Goal: Task Accomplishment & Management: Complete application form

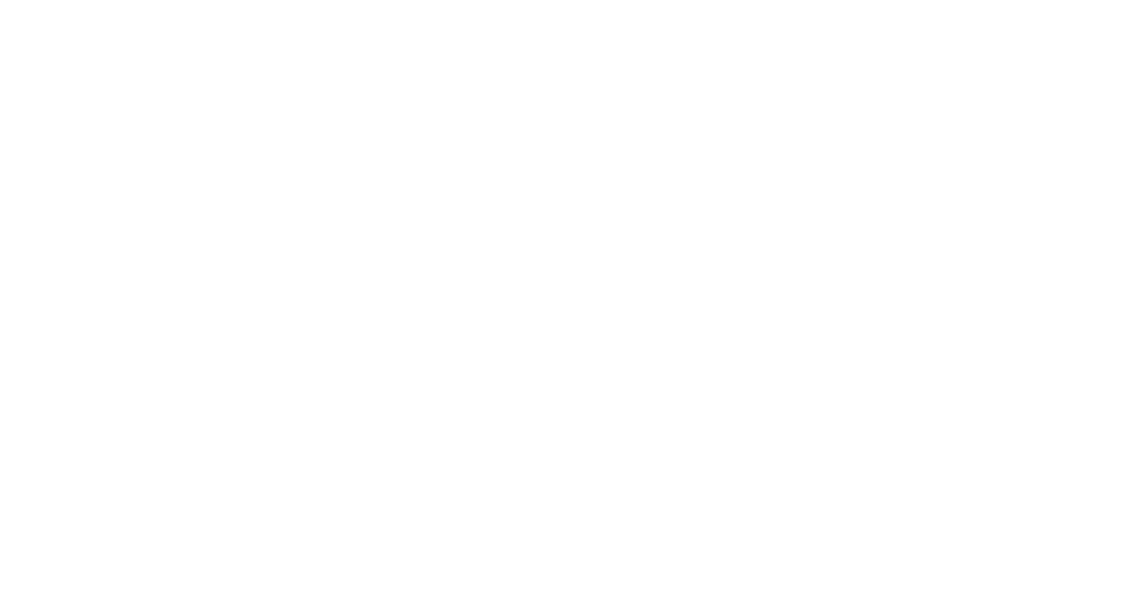
click at [0, 0] on html at bounding box center [0, 0] width 0 height 0
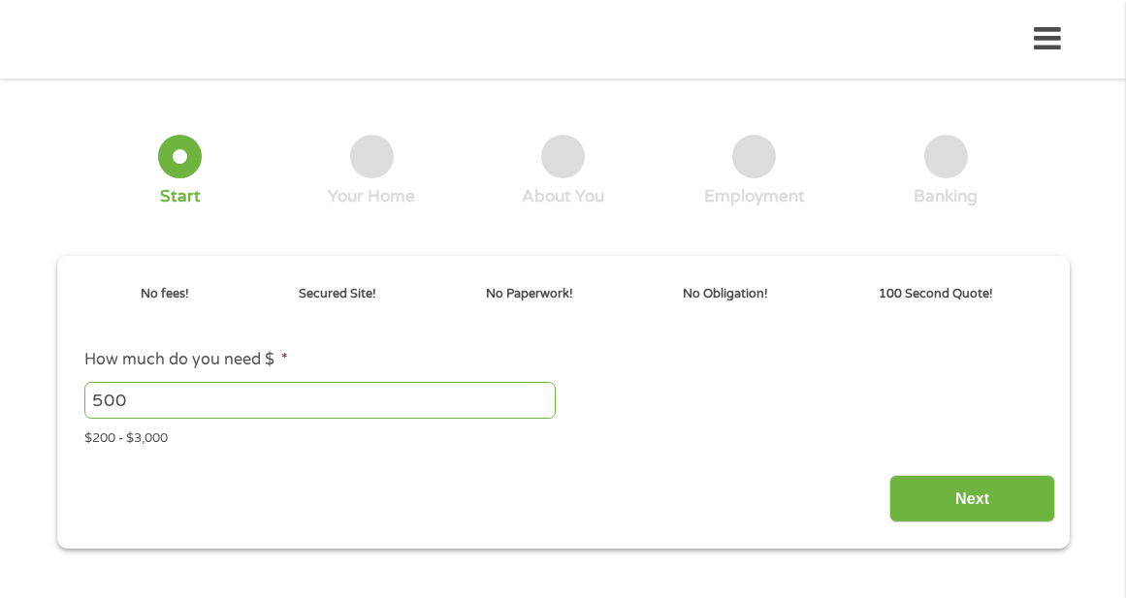
drag, startPoint x: 435, startPoint y: 478, endPoint x: 453, endPoint y: 471, distance: 18.7
click at [453, 471] on div "Next" at bounding box center [563, 491] width 984 height 61
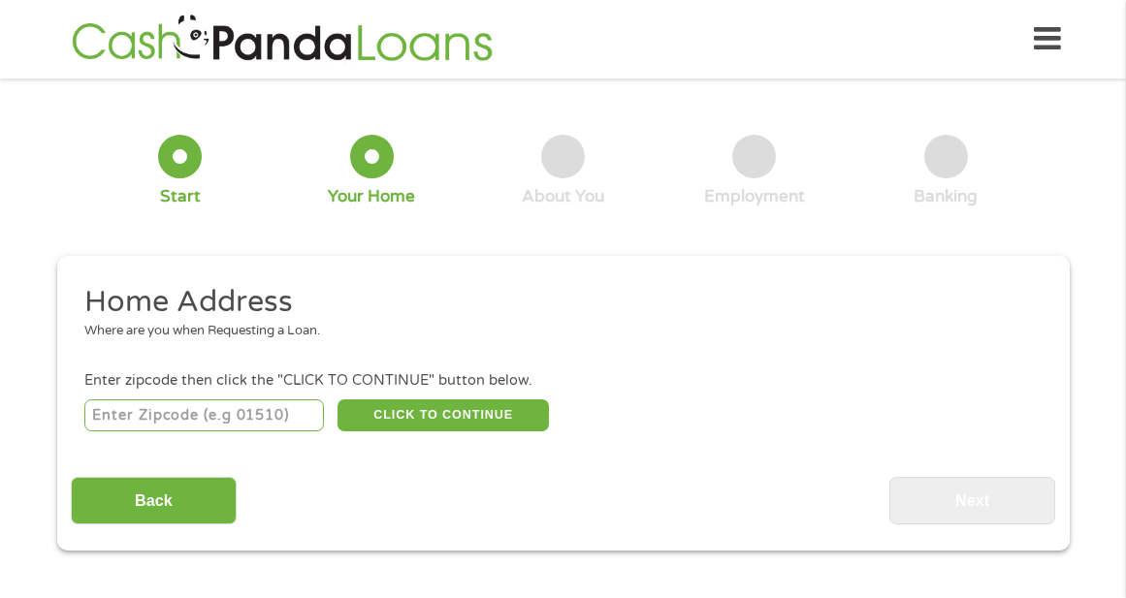
click at [209, 410] on input "number" at bounding box center [203, 415] width 239 height 33
type input "86442"
click at [386, 410] on button "CLICK TO CONTINUE" at bounding box center [442, 415] width 211 height 33
type input "86442"
type input "[GEOGRAPHIC_DATA]"
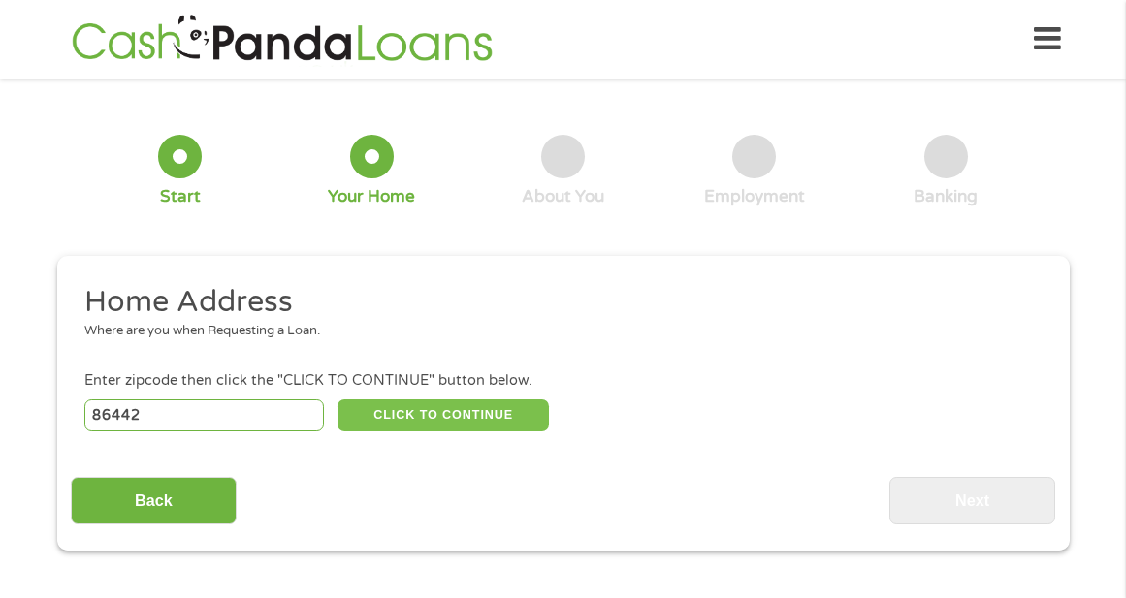
select select "[US_STATE]"
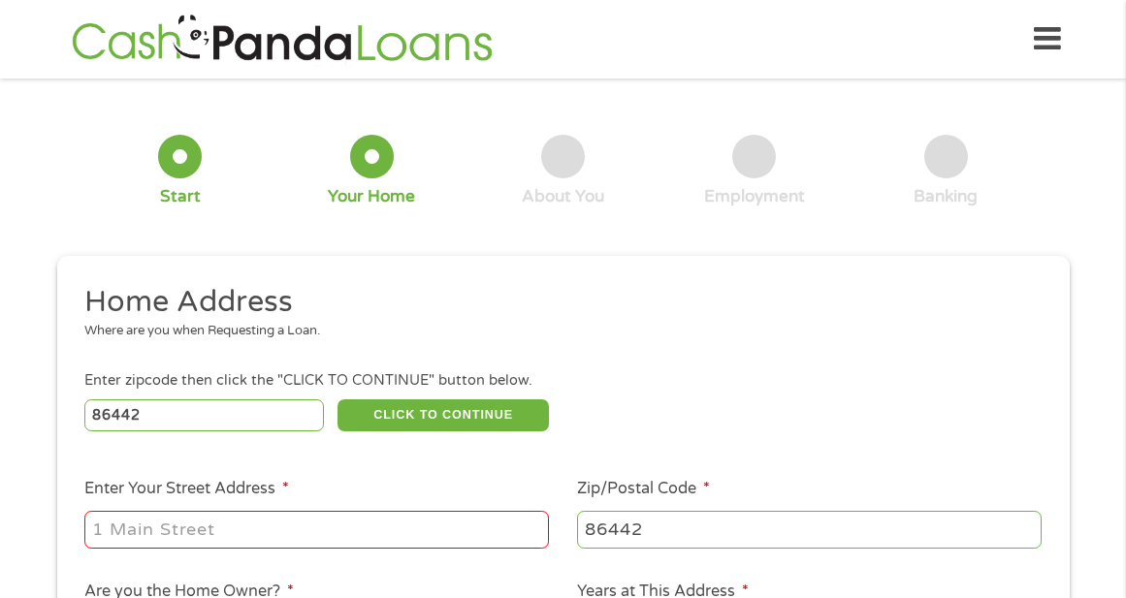
click at [203, 539] on input "Enter Your Street Address *" at bounding box center [316, 529] width 464 height 37
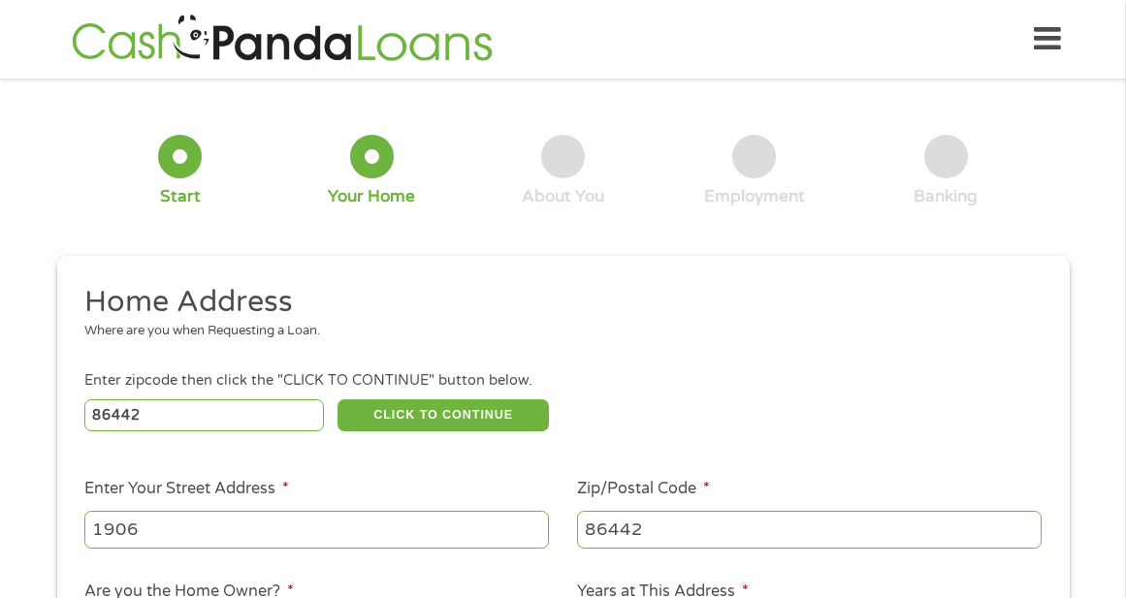
type input "[STREET_ADDRESS]"
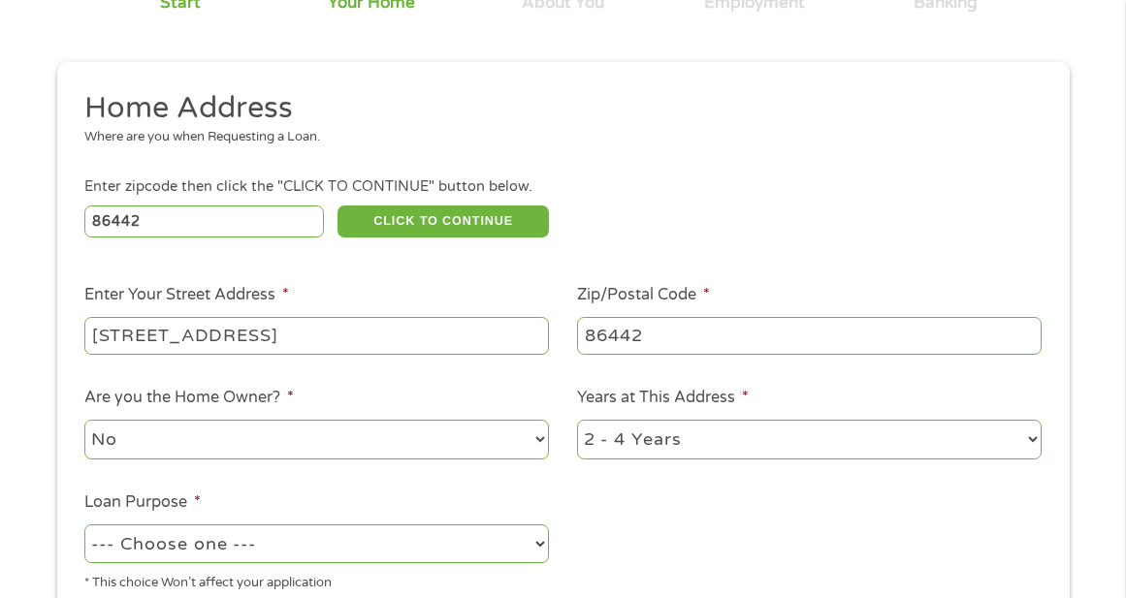
scroll to position [291, 0]
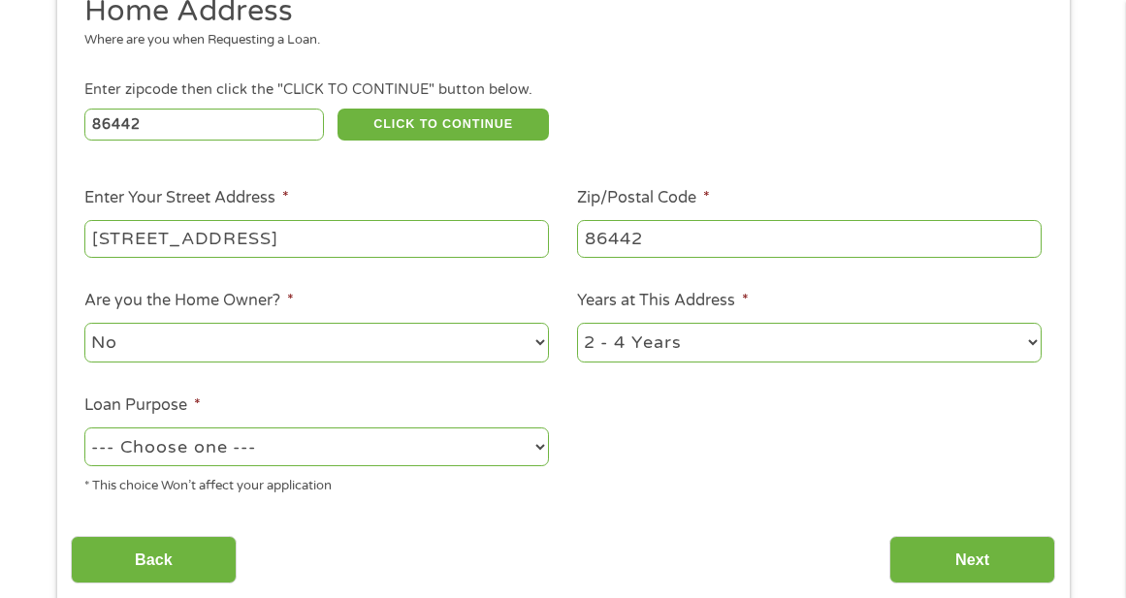
click at [277, 438] on select "--- Choose one --- Pay Bills Debt Consolidation Home Improvement Major Purchase…" at bounding box center [316, 448] width 464 height 40
select select "paybills"
click at [84, 428] on select "--- Choose one --- Pay Bills Debt Consolidation Home Improvement Major Purchase…" at bounding box center [316, 448] width 464 height 40
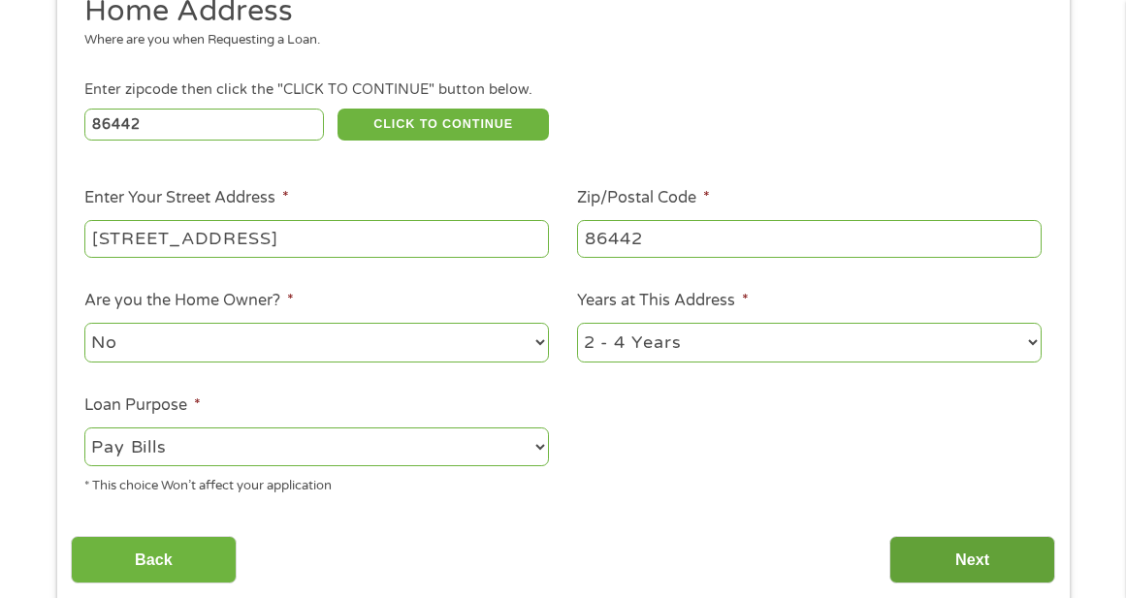
click at [953, 558] on input "Next" at bounding box center [972, 560] width 166 height 48
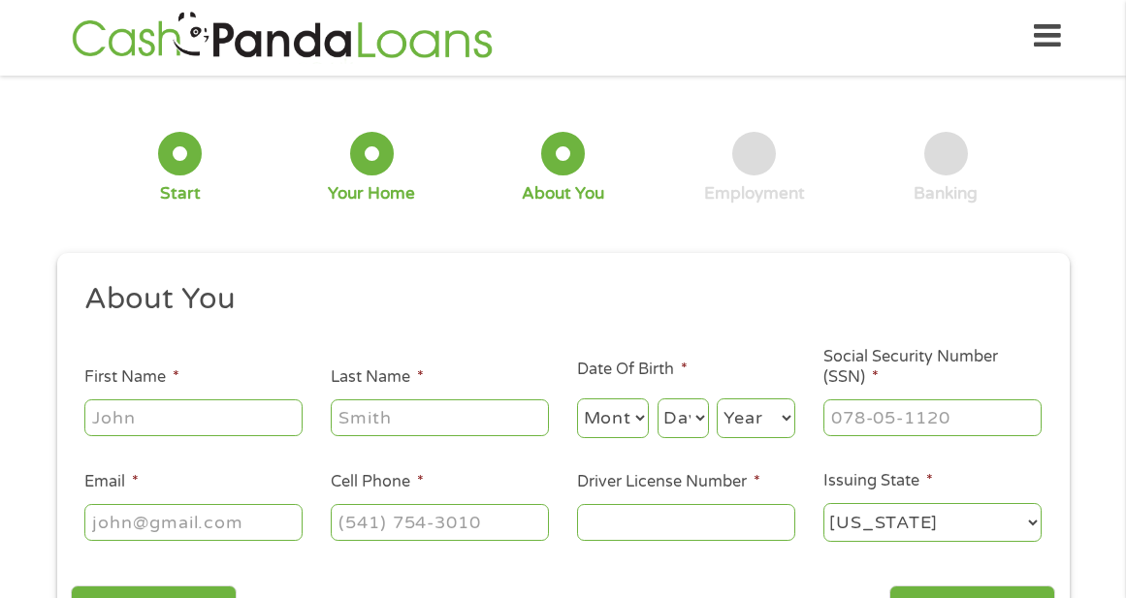
scroll to position [0, 0]
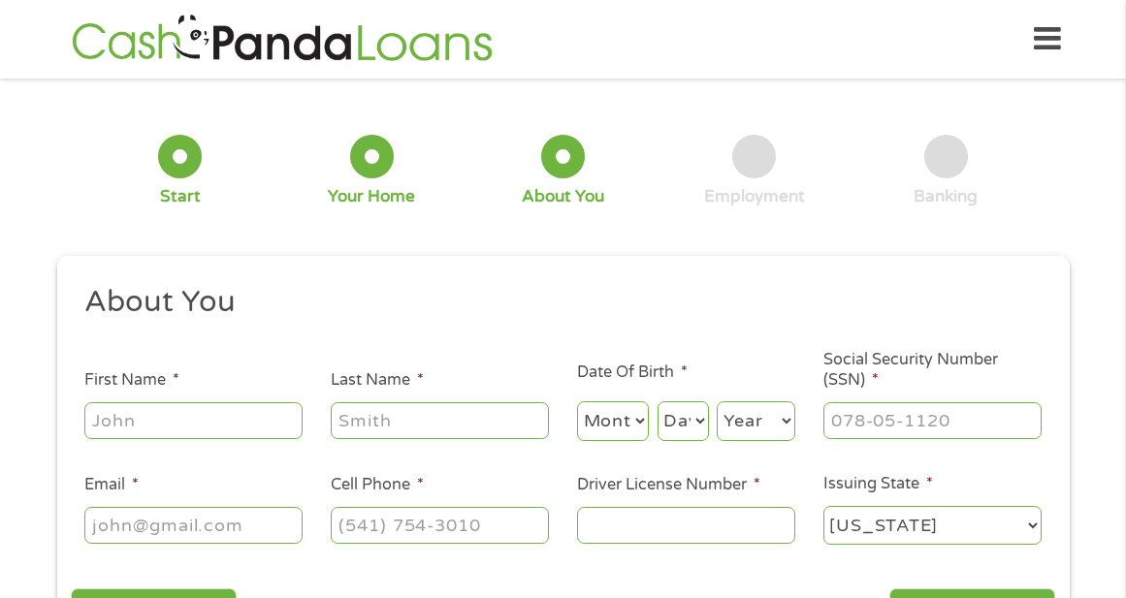
click at [108, 406] on input "First Name *" at bounding box center [193, 420] width 218 height 37
type input "[PERSON_NAME]"
select select "12"
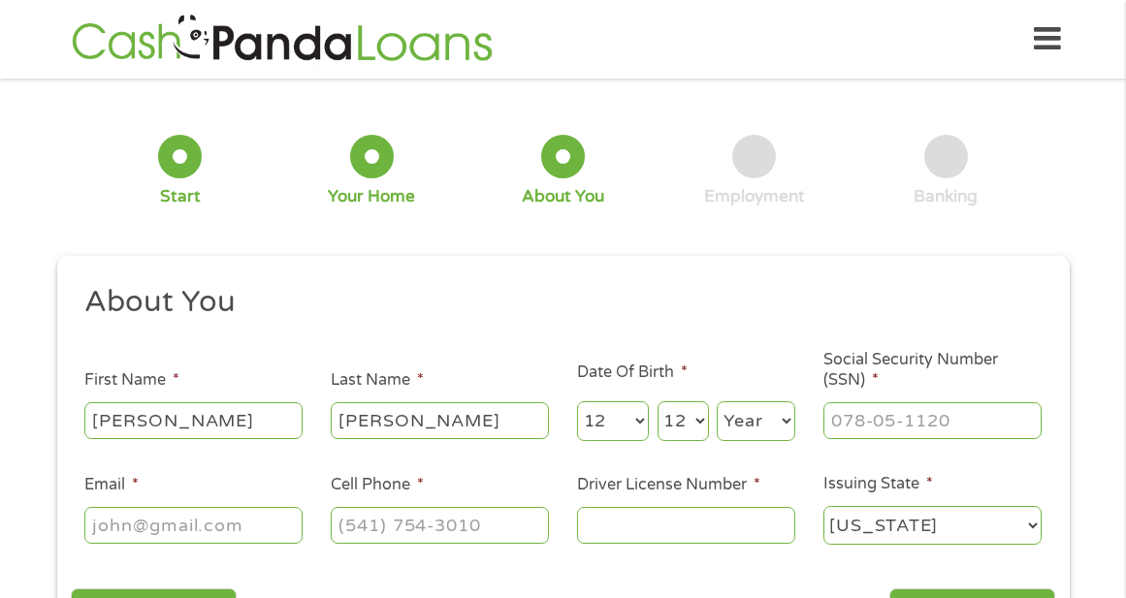
select select "1967"
type input "[EMAIL_ADDRESS][DOMAIN_NAME]"
type input "[PHONE_NUMBER]"
click at [863, 425] on input "___-__-____" at bounding box center [932, 420] width 218 height 37
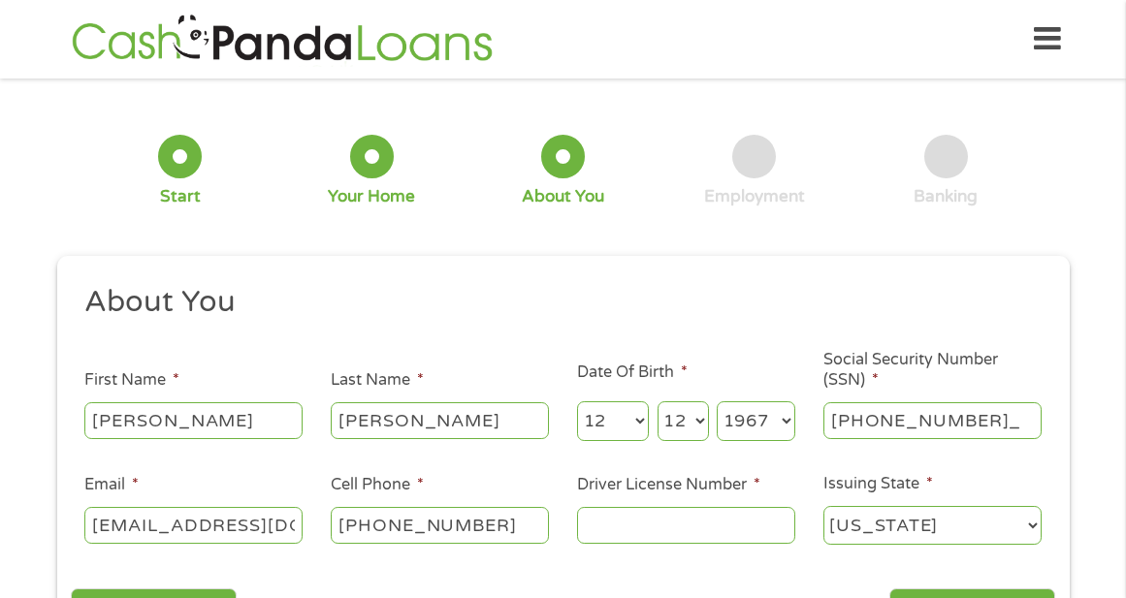
type input "538-94-4872"
click at [632, 530] on input "Driver License Number *" at bounding box center [686, 525] width 218 height 37
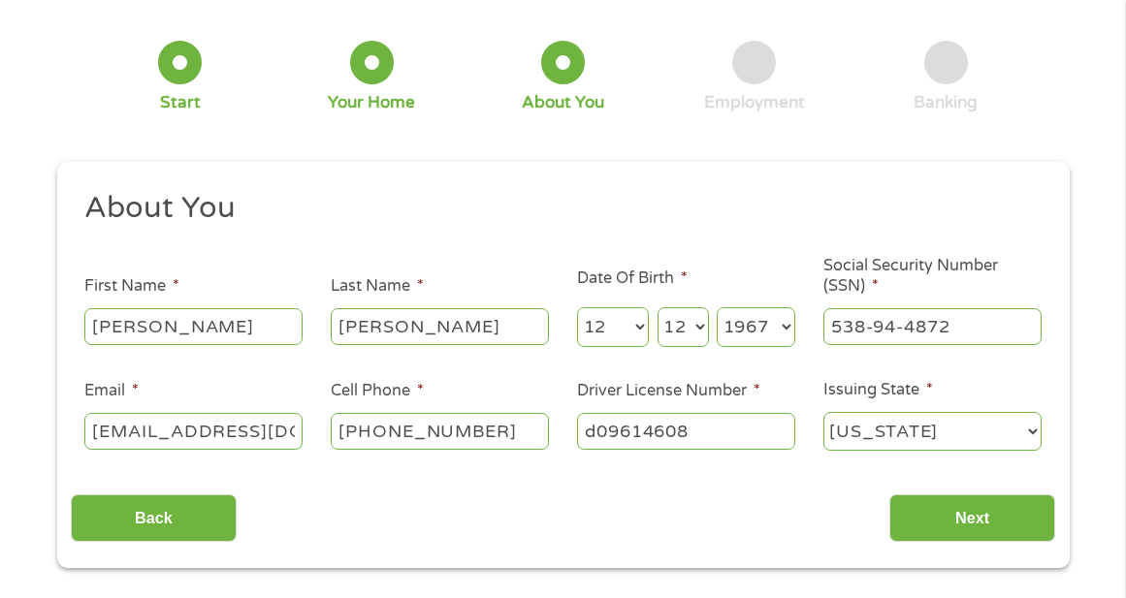
scroll to position [97, 0]
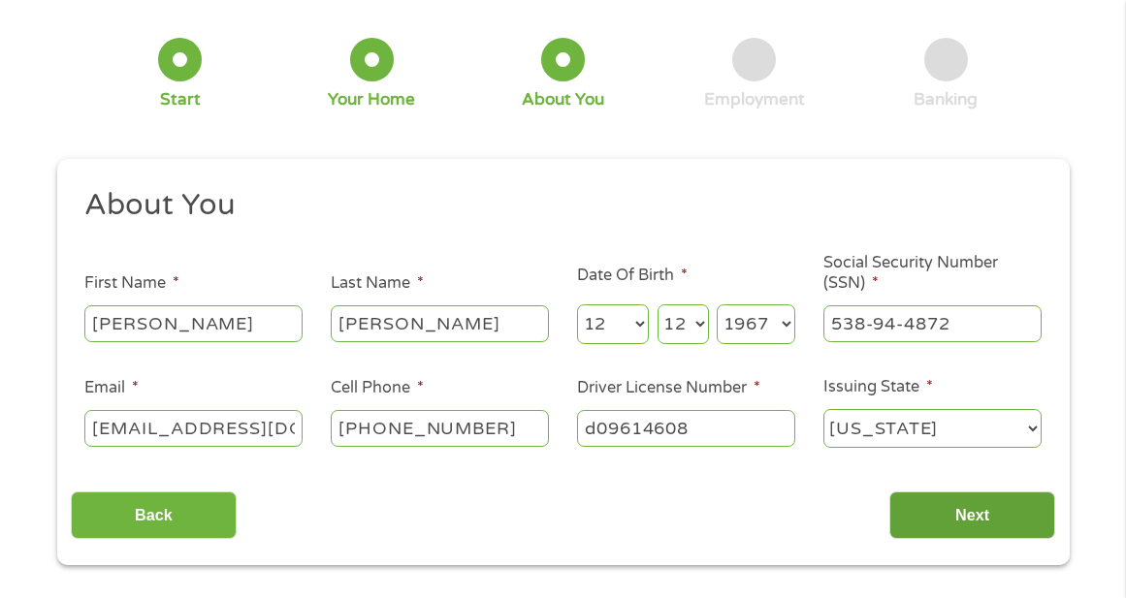
type input "d09614608"
click at [905, 515] on input "Next" at bounding box center [972, 516] width 166 height 48
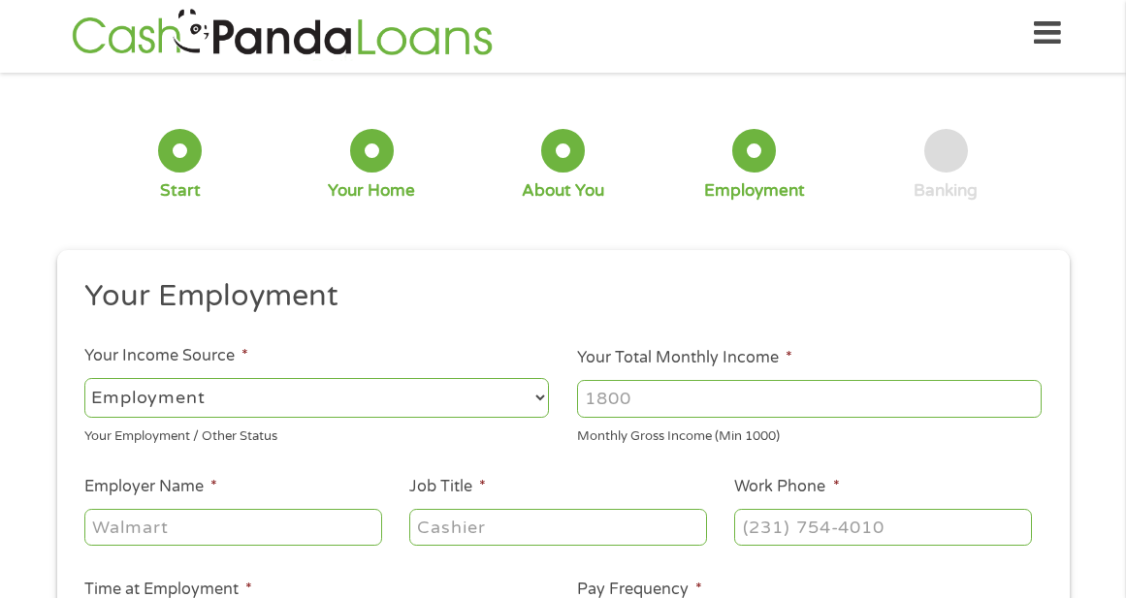
scroll to position [8, 8]
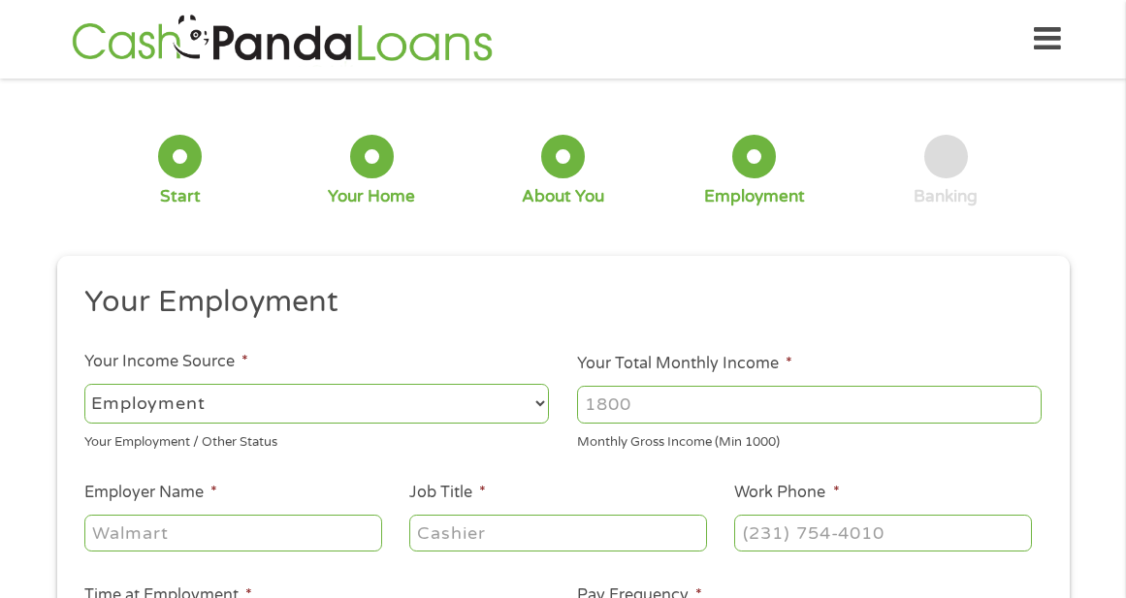
click at [530, 389] on select "--- Choose one --- Employment [DEMOGRAPHIC_DATA] Benefits" at bounding box center [316, 404] width 464 height 40
select select "benefits"
click at [84, 384] on select "--- Choose one --- Employment [DEMOGRAPHIC_DATA] Benefits" at bounding box center [316, 404] width 464 height 40
type input "Other"
type input "[PHONE_NUMBER]"
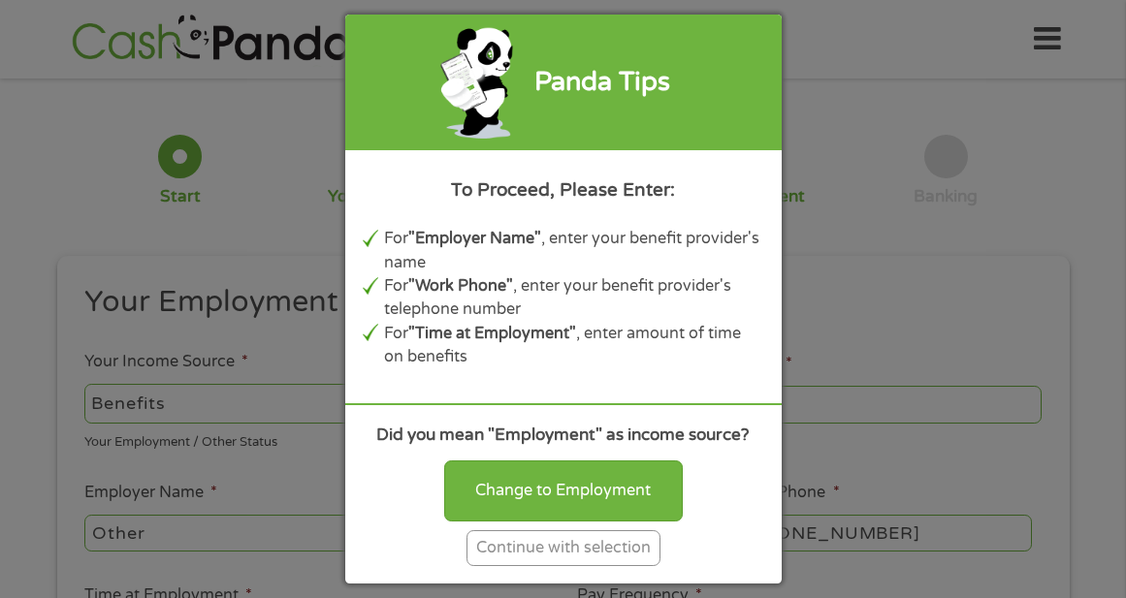
click at [488, 535] on div "Continue with selection" at bounding box center [563, 548] width 194 height 36
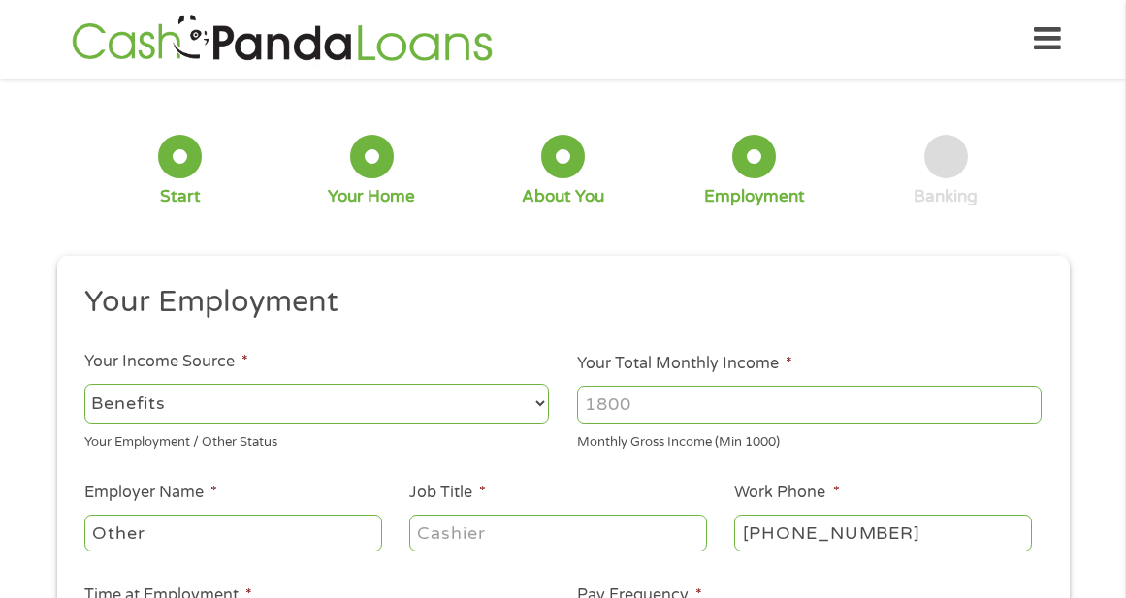
click at [690, 406] on input "Your Total Monthly Income *" at bounding box center [809, 404] width 464 height 37
type input "3000"
click at [247, 519] on input "Other" at bounding box center [232, 533] width 297 height 37
type input "O"
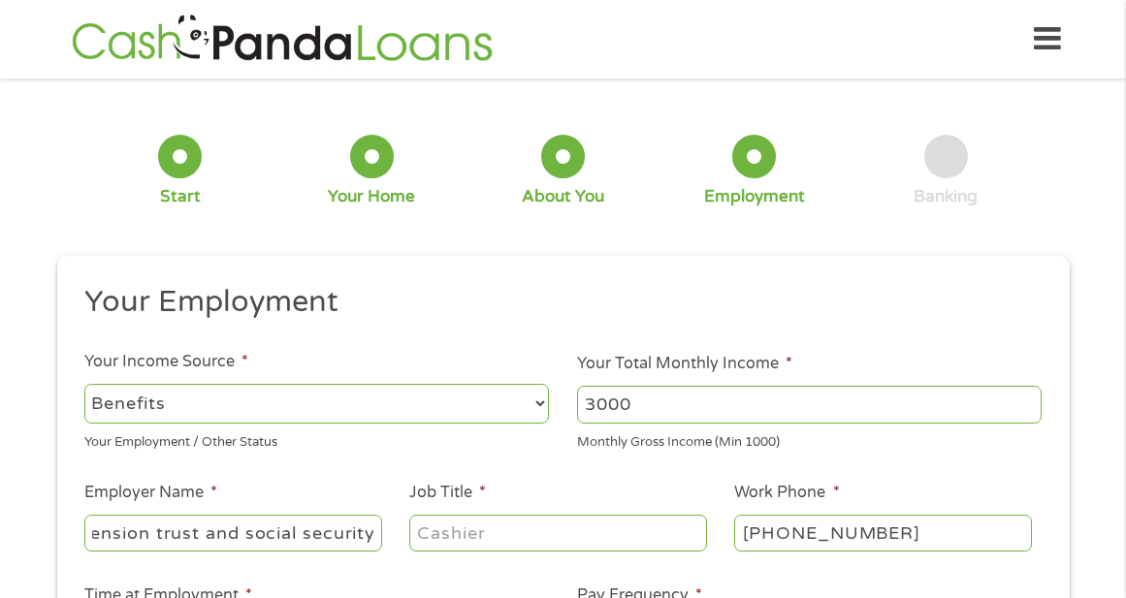
type input "pension trust and social security"
click at [463, 532] on input "Job Title *" at bounding box center [557, 533] width 297 height 37
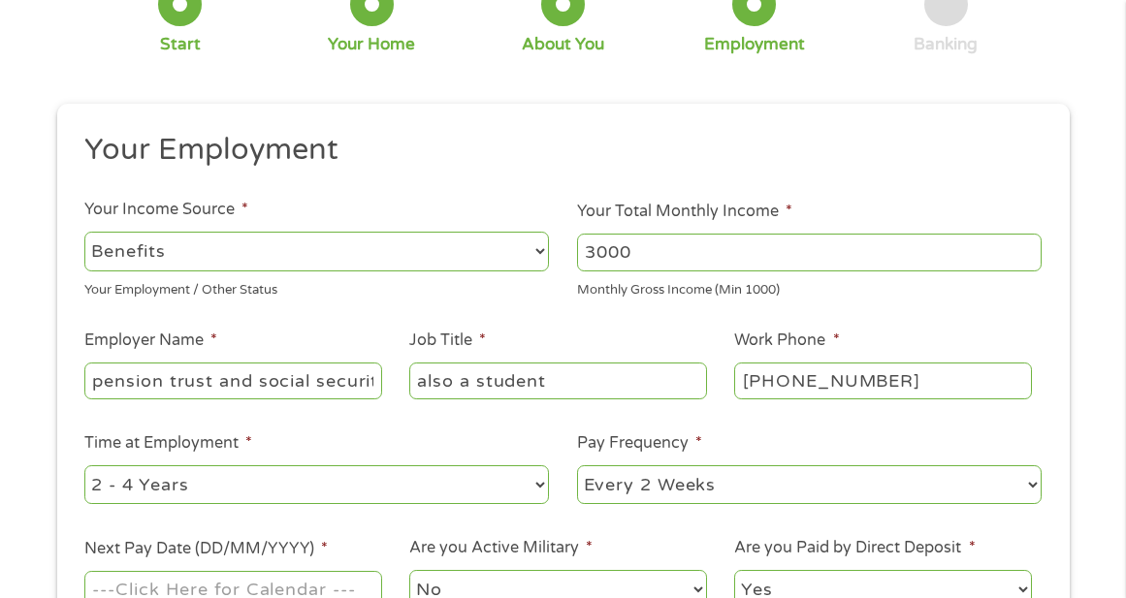
scroll to position [194, 0]
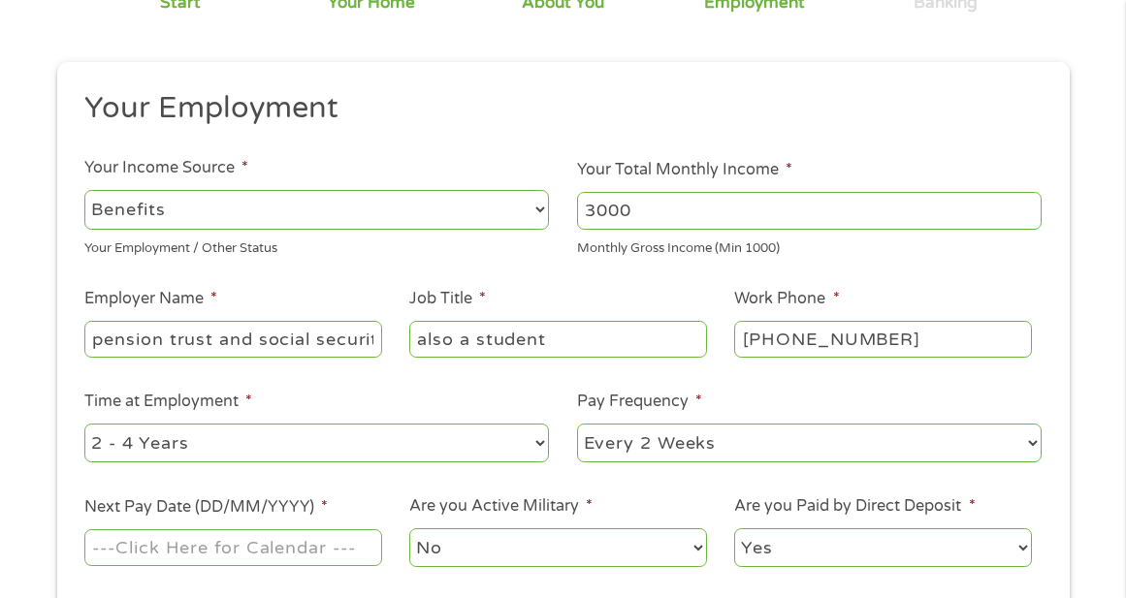
type input "also a student"
click at [541, 440] on select "--- Choose one --- 1 Year or less 1 - 2 Years 2 - 4 Years Over 4 Years" at bounding box center [316, 444] width 464 height 40
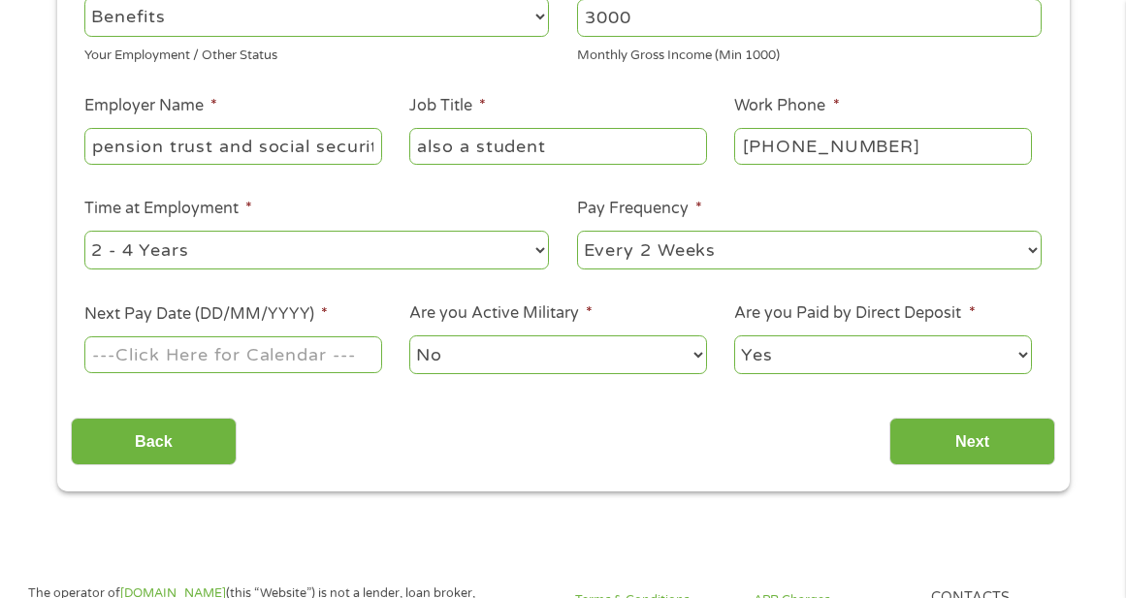
scroll to position [388, 0]
click at [250, 236] on select "--- Choose one --- 1 Year or less 1 - 2 Years 2 - 4 Years Over 4 Years" at bounding box center [316, 250] width 464 height 40
select select "60months"
click at [84, 230] on select "--- Choose one --- 1 Year or less 1 - 2 Years 2 - 4 Years Over 4 Years" at bounding box center [316, 250] width 464 height 40
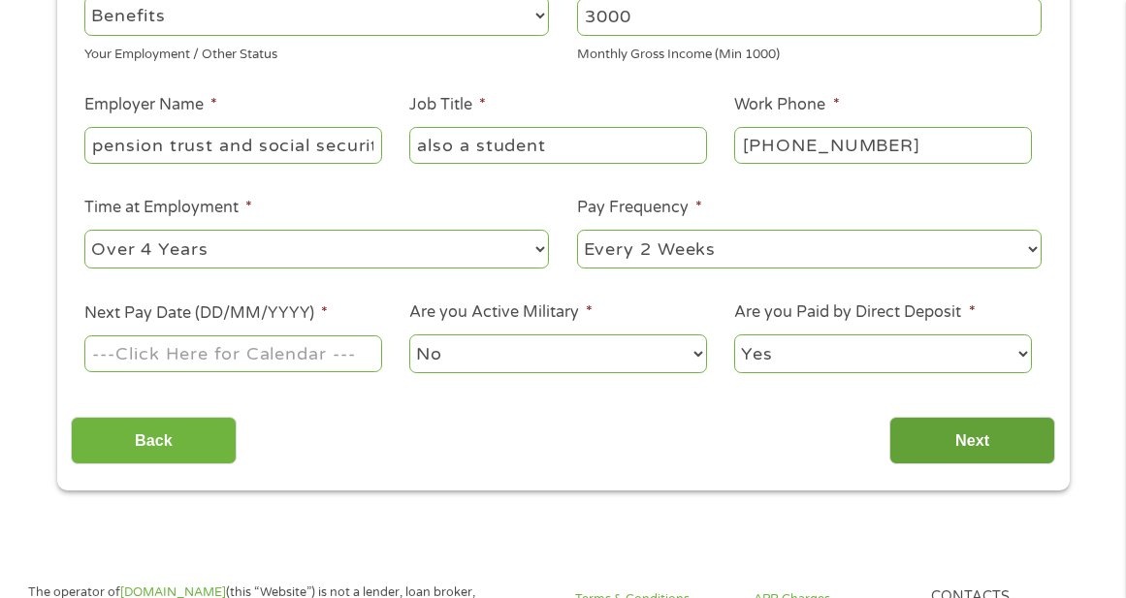
click at [906, 448] on input "Next" at bounding box center [972, 441] width 166 height 48
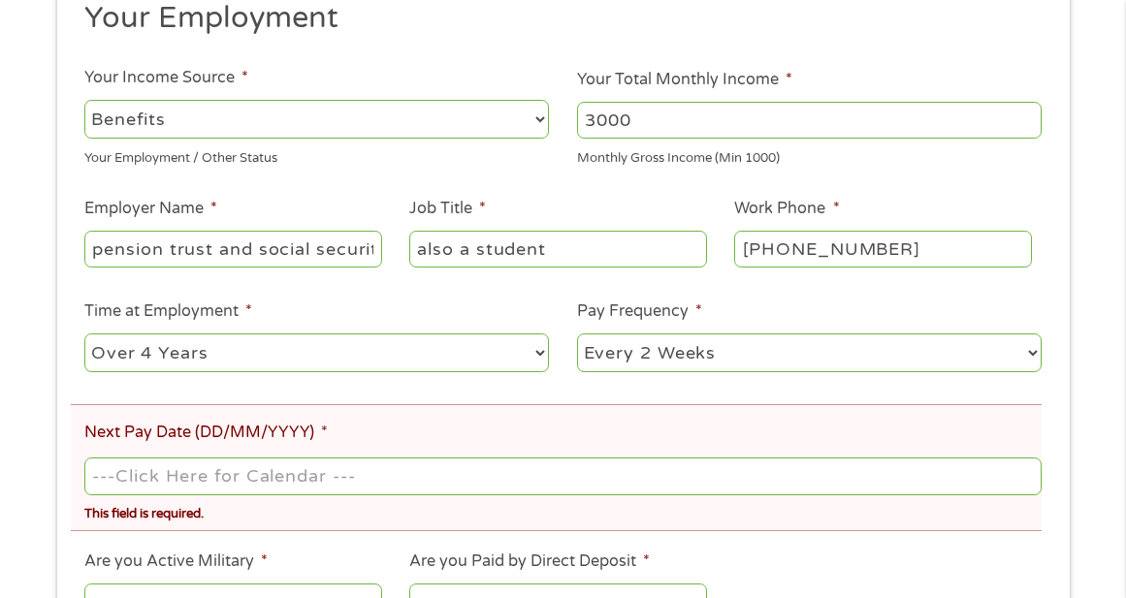
scroll to position [485, 0]
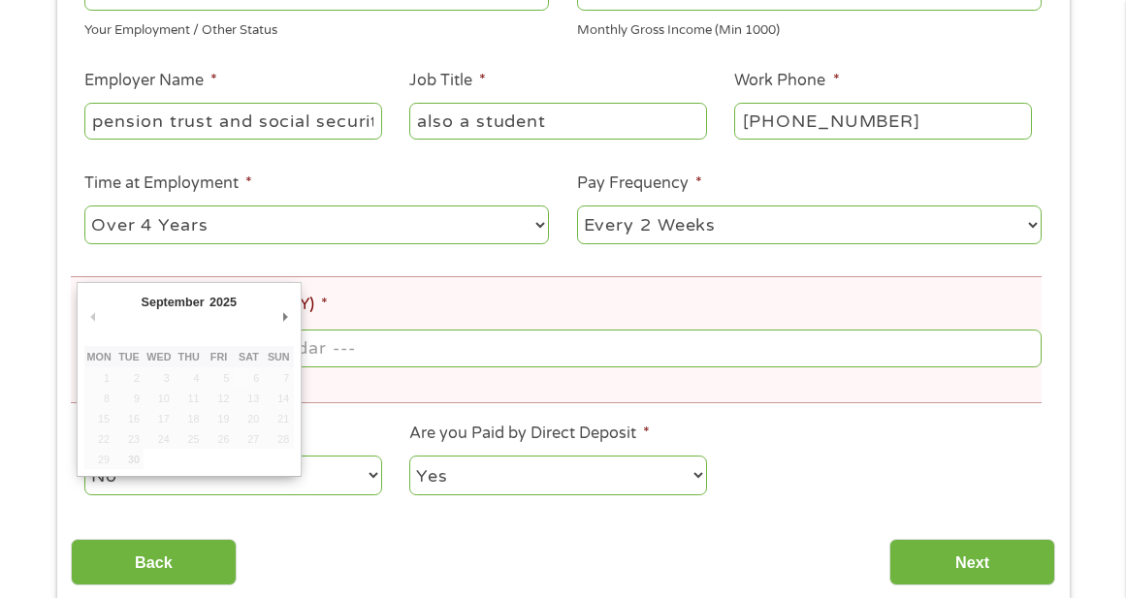
click at [302, 336] on input "Next Pay Date (DD/MM/YYYY) *" at bounding box center [562, 348] width 956 height 37
click at [284, 301] on div "September January February March April May June July August September October N…" at bounding box center [188, 306] width 209 height 32
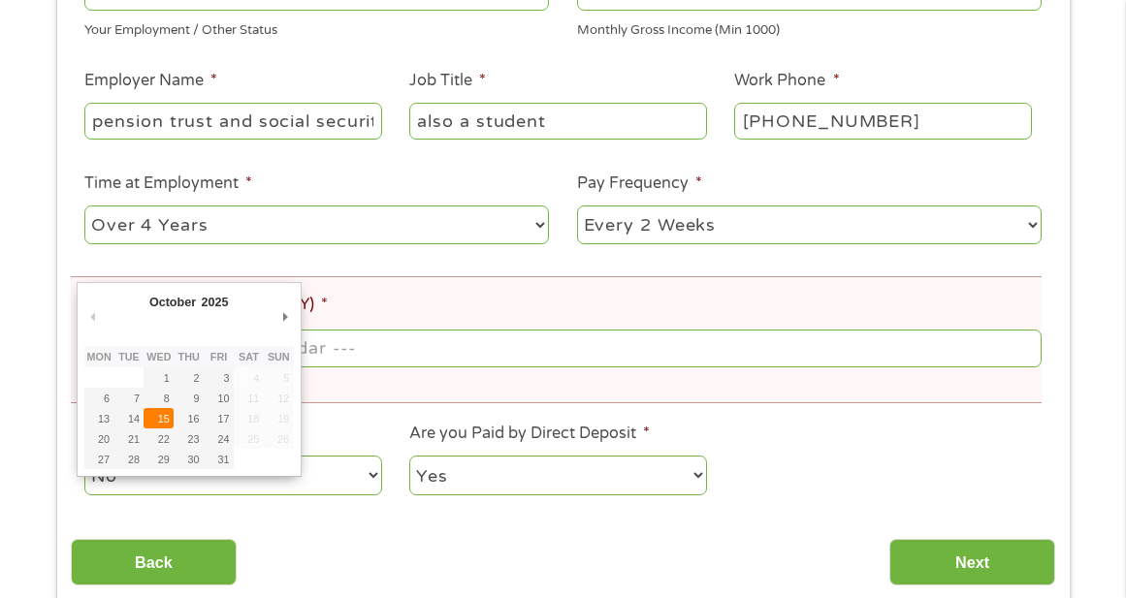
type input "[DATE]"
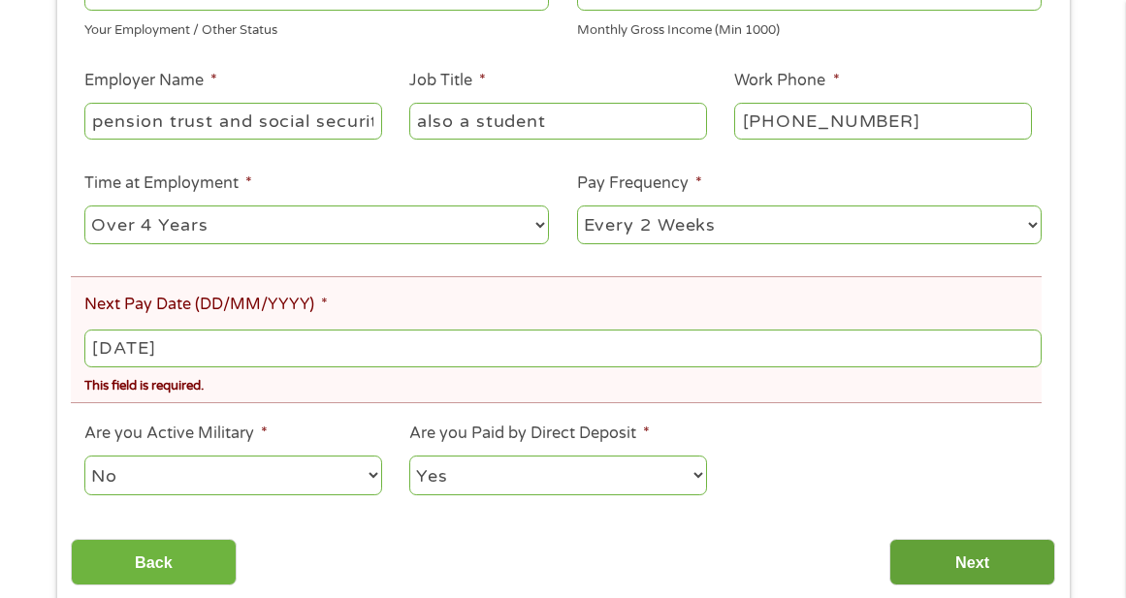
click at [984, 561] on input "Next" at bounding box center [972, 563] width 166 height 48
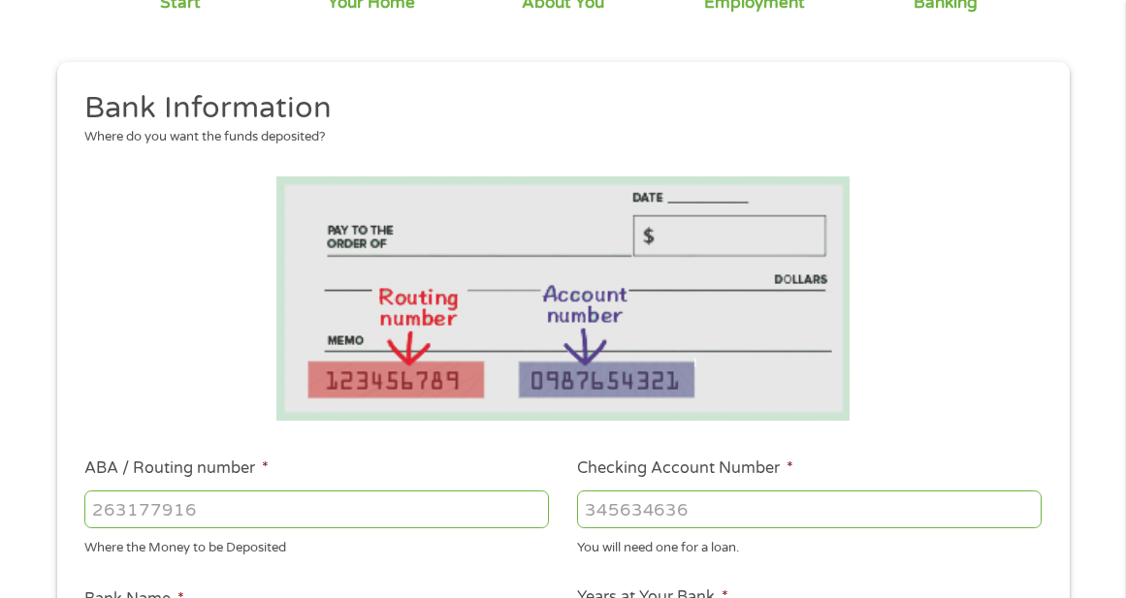
scroll to position [291, 0]
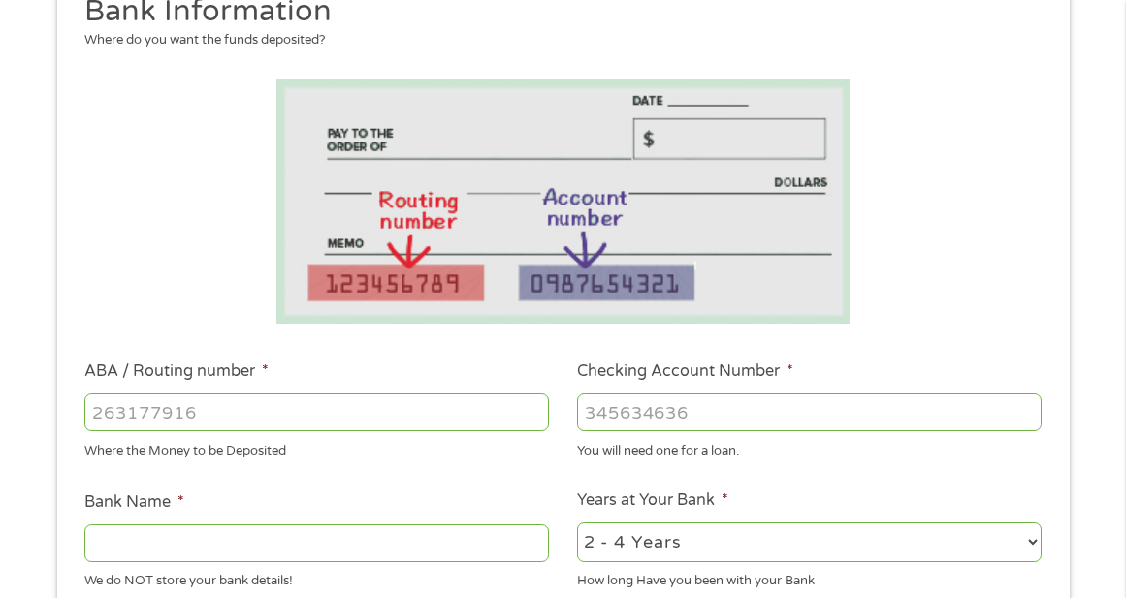
click at [323, 387] on li "ABA / Routing number * Where the Money to be Deposited" at bounding box center [317, 410] width 492 height 101
click at [134, 394] on input "ABA / Routing number *" at bounding box center [316, 412] width 464 height 37
type input "031176110"
type input "CAPITAL ONE NA"
type input "031176110"
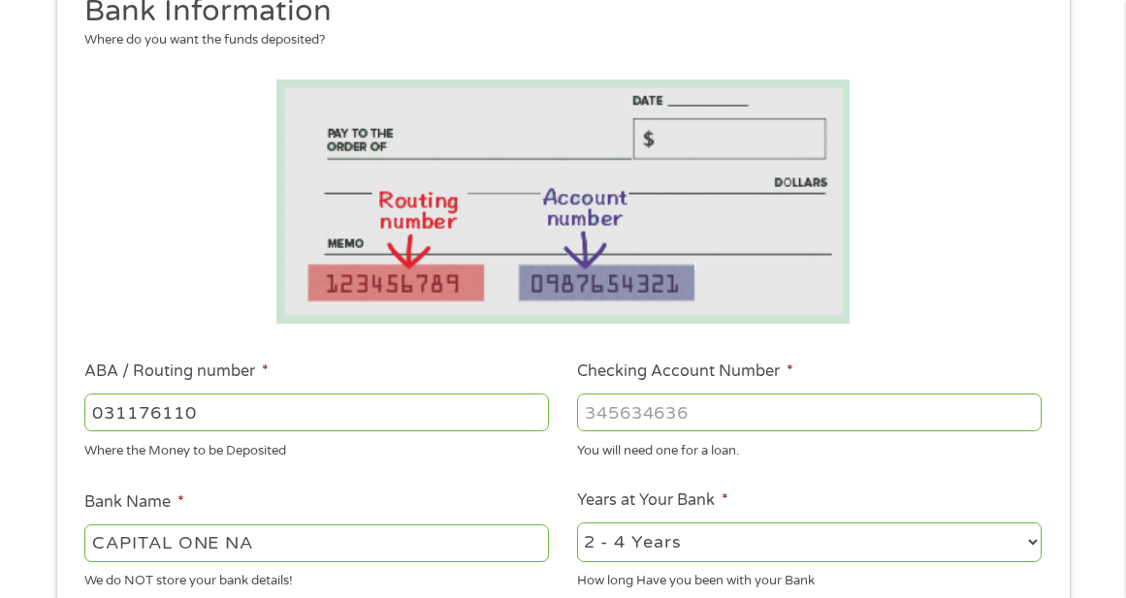
click at [587, 422] on input "Checking Account Number *" at bounding box center [809, 412] width 464 height 37
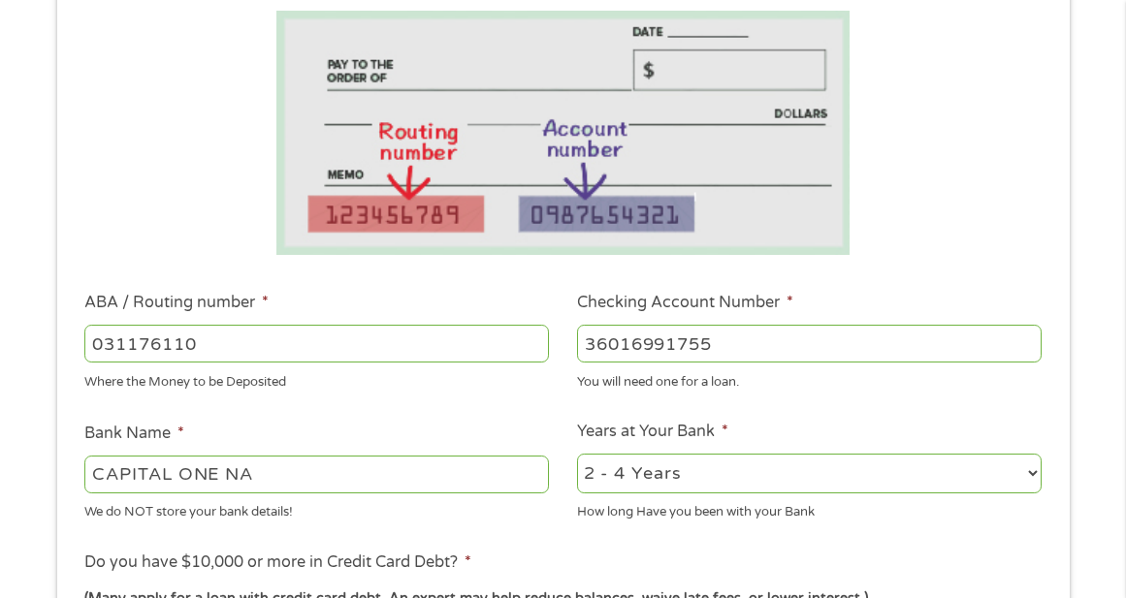
scroll to position [388, 0]
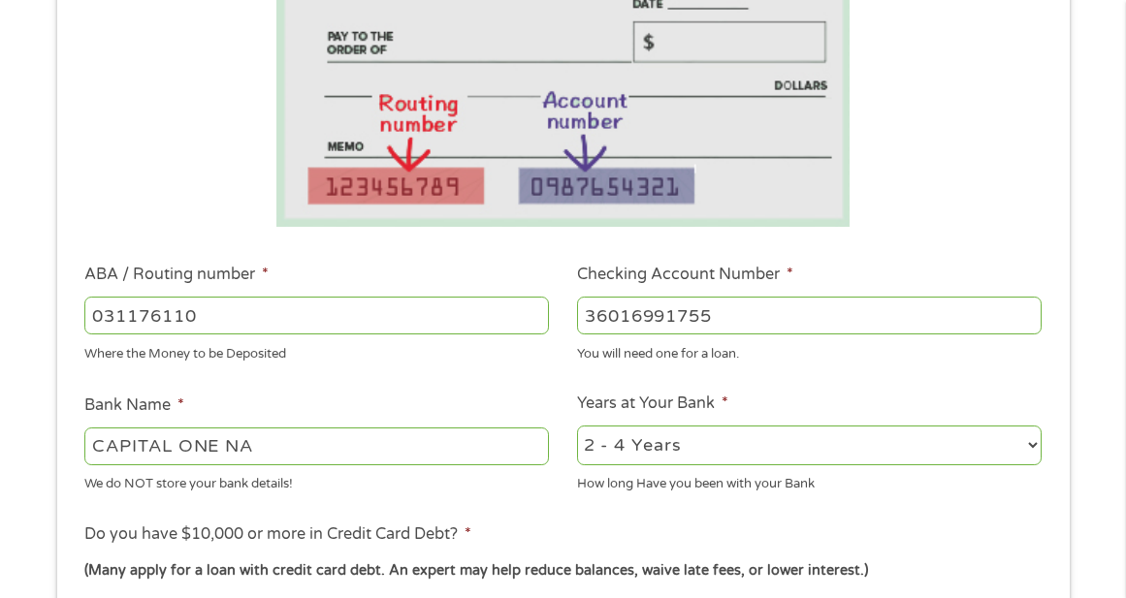
type input "36016991755"
click at [594, 458] on select "2 - 4 Years 6 - 12 Months 1 - 2 Years Over 4 Years" at bounding box center [809, 446] width 464 height 40
select select "60months"
click at [577, 426] on select "2 - 4 Years 6 - 12 Months 1 - 2 Years Over 4 Years" at bounding box center [809, 446] width 464 height 40
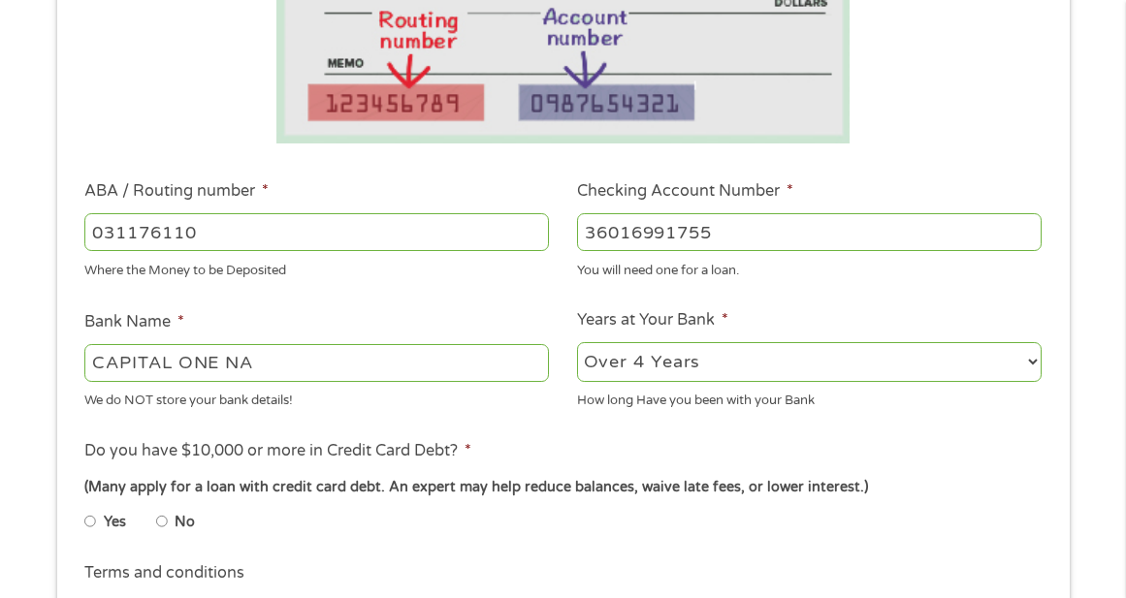
scroll to position [485, 0]
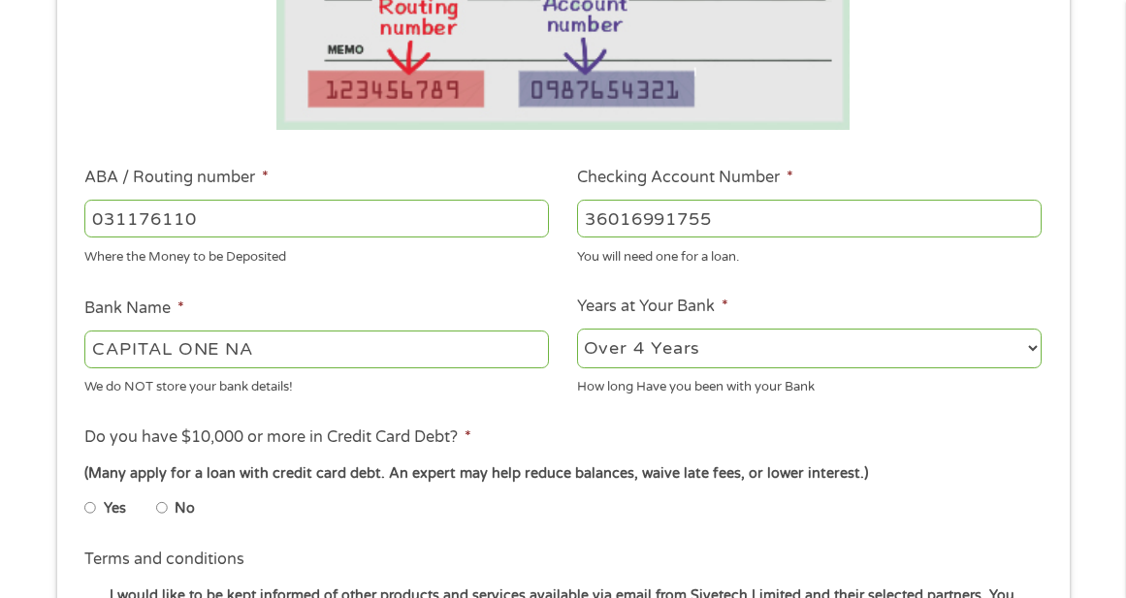
click at [158, 503] on input "No" at bounding box center [162, 507] width 12 height 31
radio input "true"
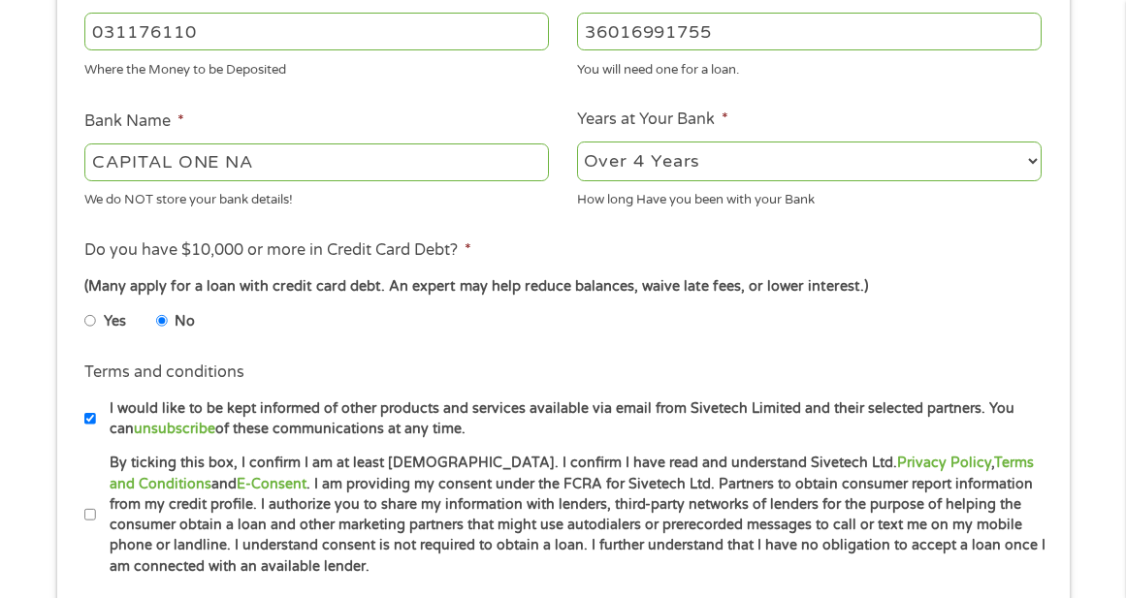
scroll to position [679, 0]
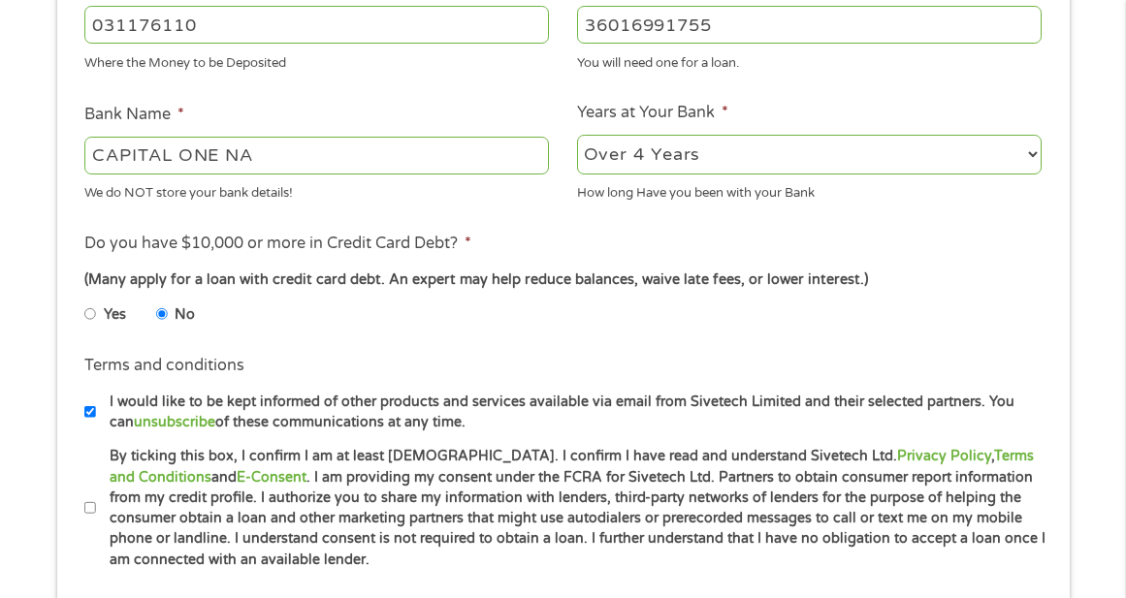
click at [94, 503] on input "By ticking this box, I confirm I am at least [DEMOGRAPHIC_DATA]. I confirm I ha…" at bounding box center [90, 507] width 12 height 31
checkbox input "true"
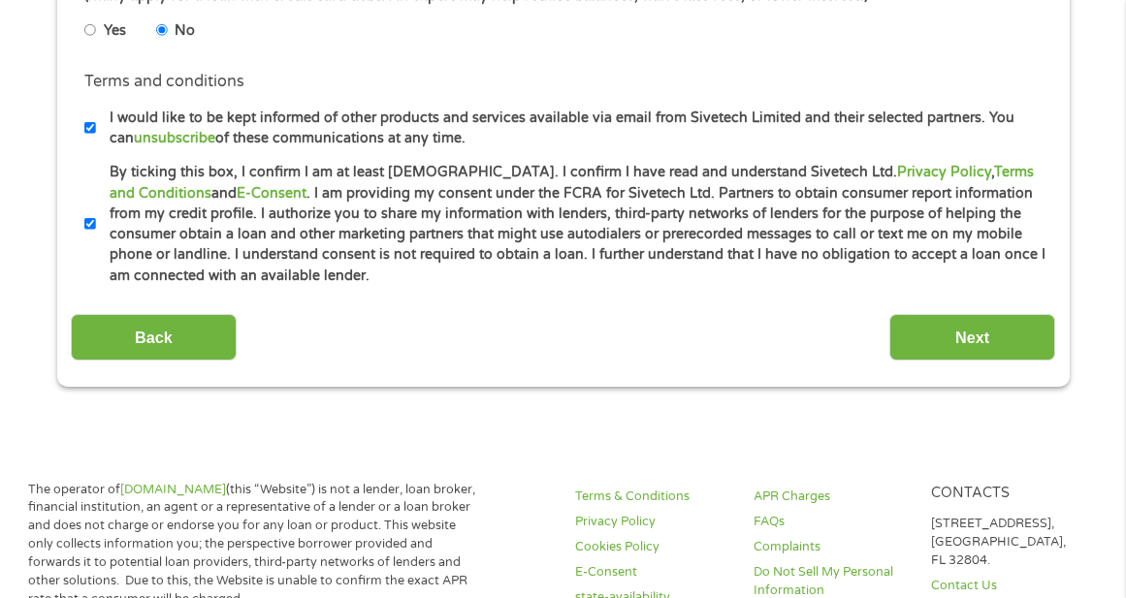
scroll to position [969, 0]
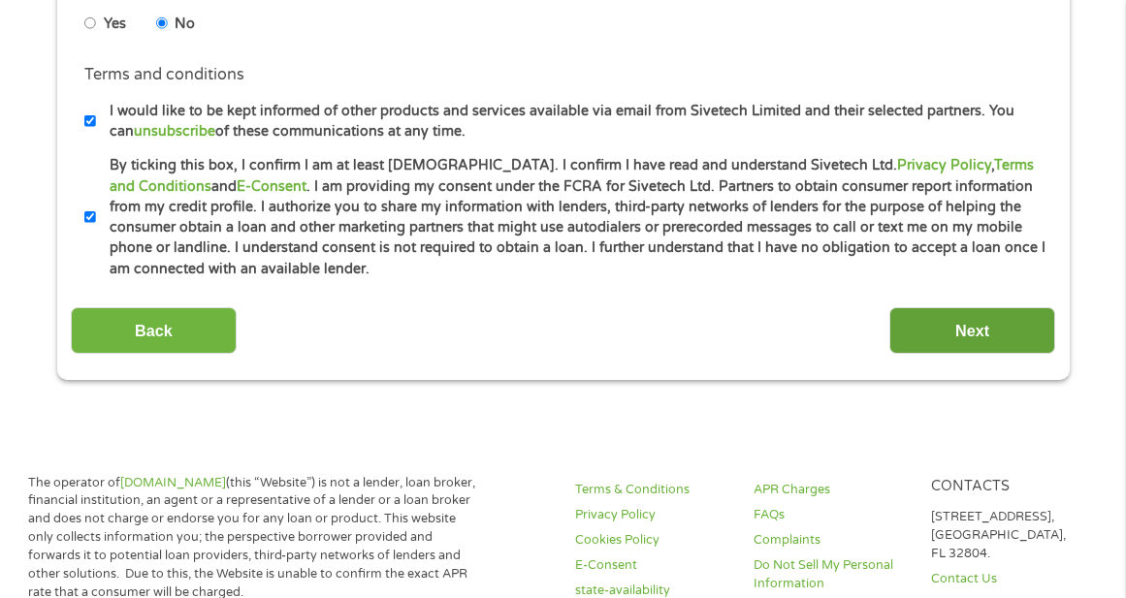
click at [963, 341] on input "Next" at bounding box center [972, 331] width 166 height 48
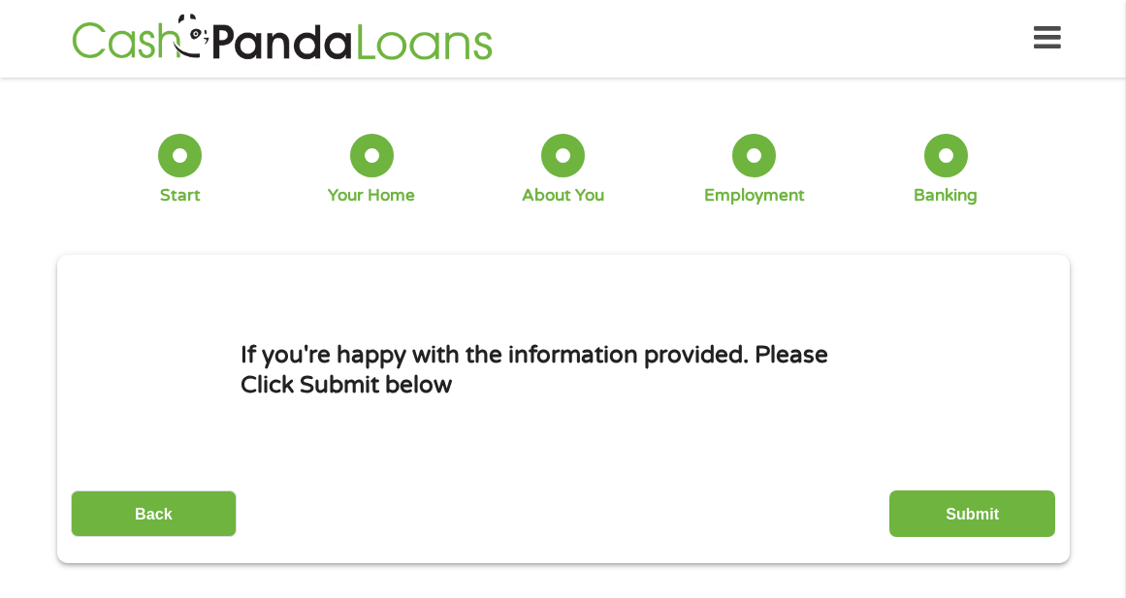
scroll to position [0, 0]
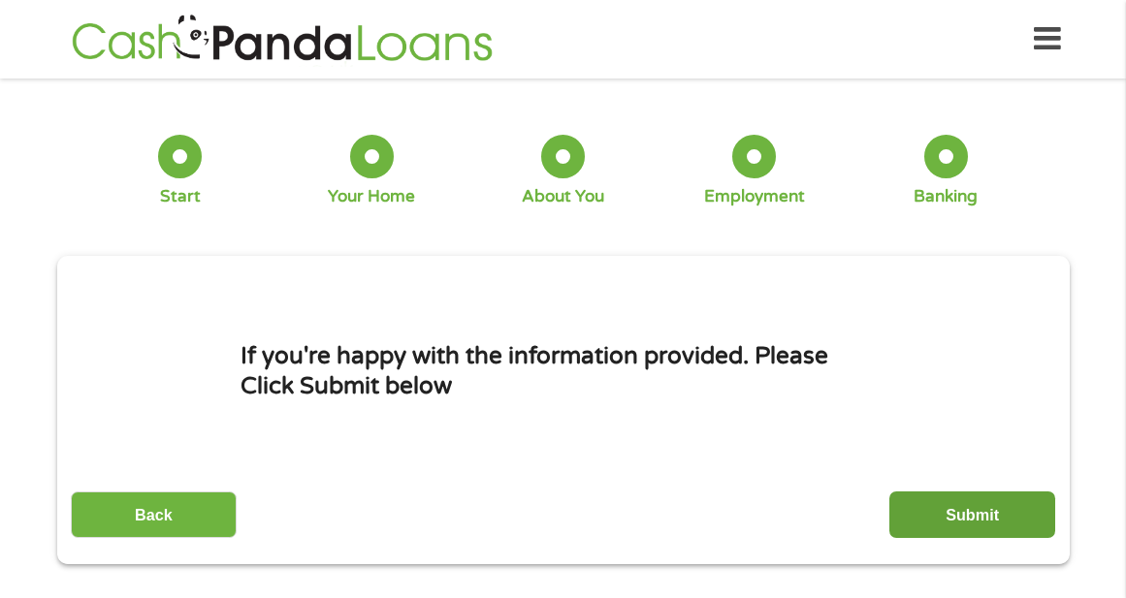
click at [944, 499] on input "Submit" at bounding box center [972, 516] width 166 height 48
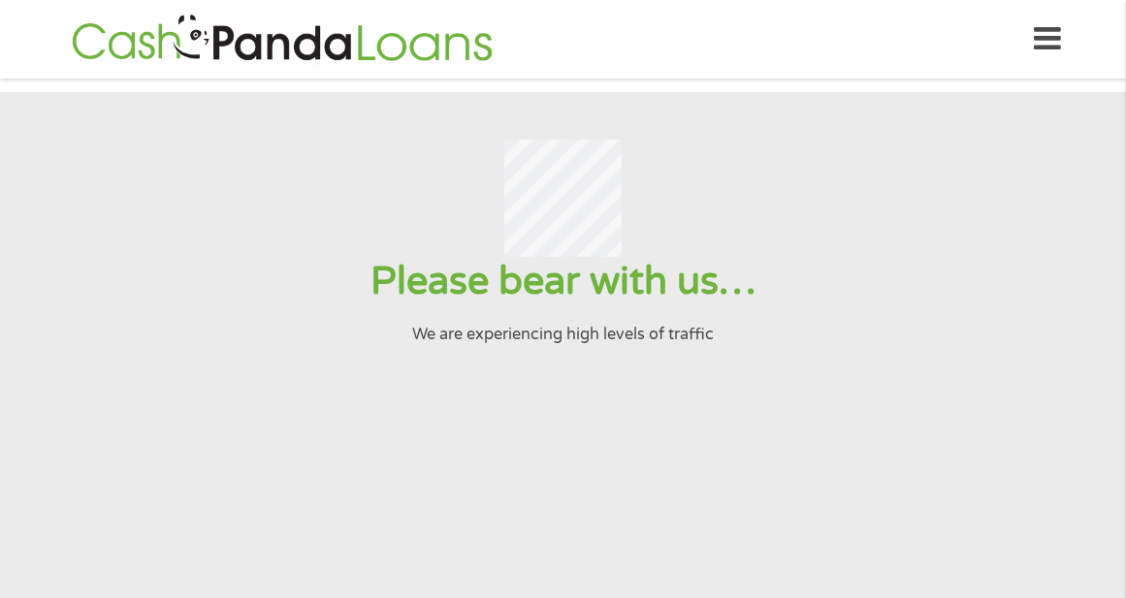
click at [889, 492] on input "Submit" at bounding box center [972, 516] width 166 height 48
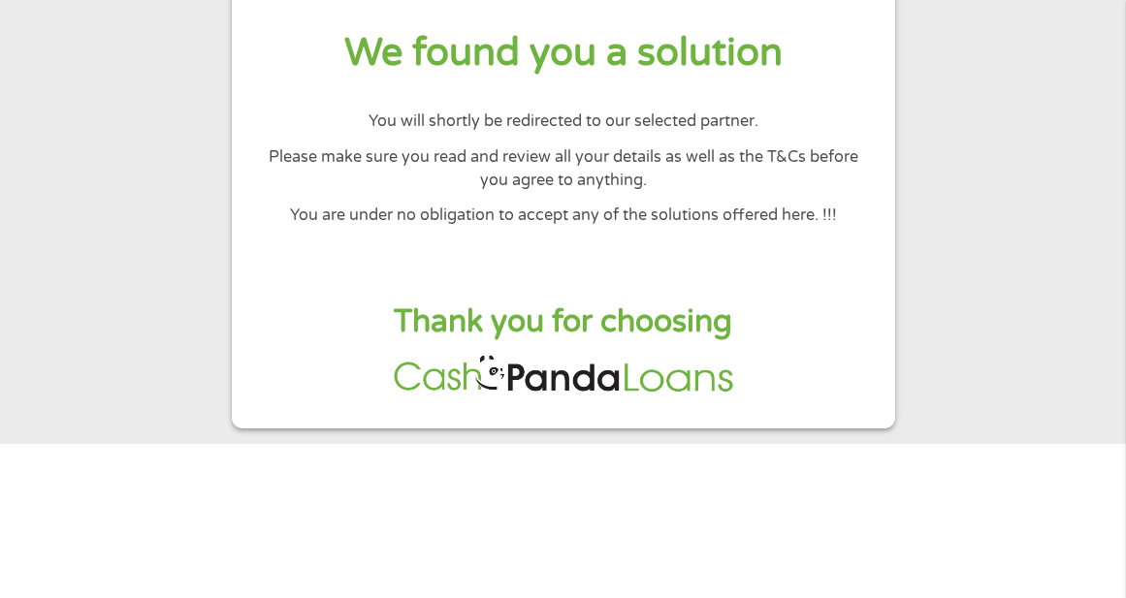
scroll to position [194, 0]
